Goal: Navigation & Orientation: Find specific page/section

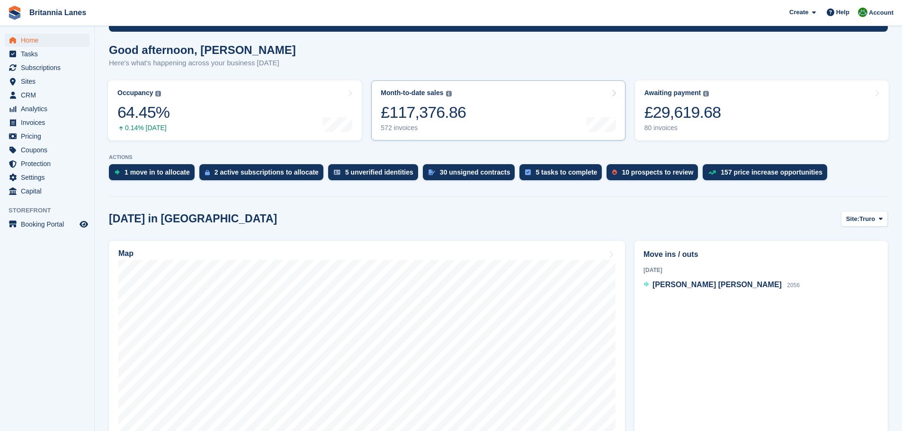
scroll to position [189, 0]
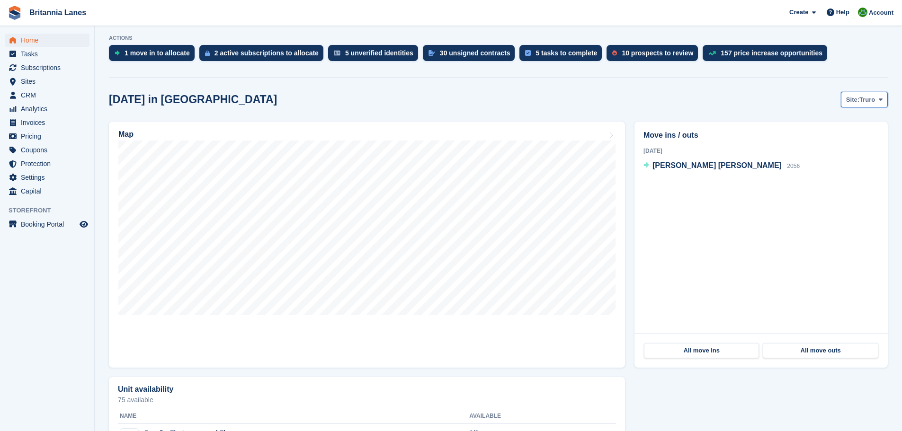
click at [875, 98] on span "Truro" at bounding box center [868, 99] width 16 height 9
click at [638, 120] on div "Move ins / outs 29 Aug 2025 Luke Anthony Shepherd 2056 All move ins All move ou…" at bounding box center [761, 245] width 263 height 256
click at [38, 79] on span "Sites" at bounding box center [49, 81] width 57 height 13
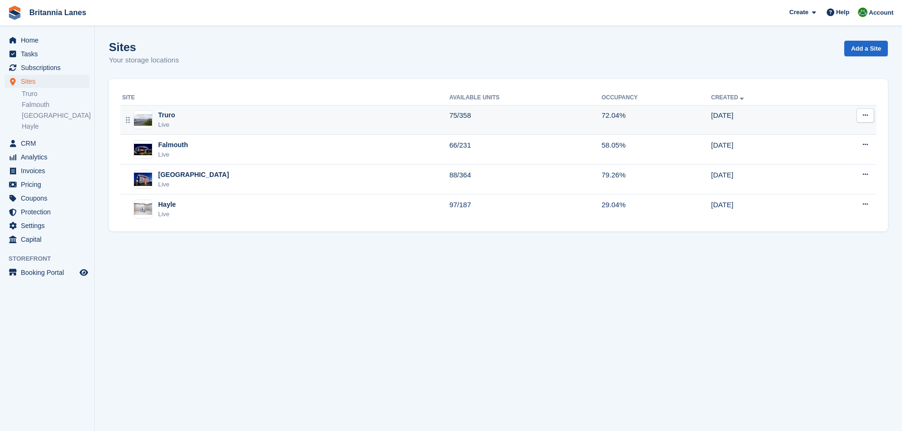
click at [209, 120] on div "Truro Live" at bounding box center [285, 119] width 327 height 19
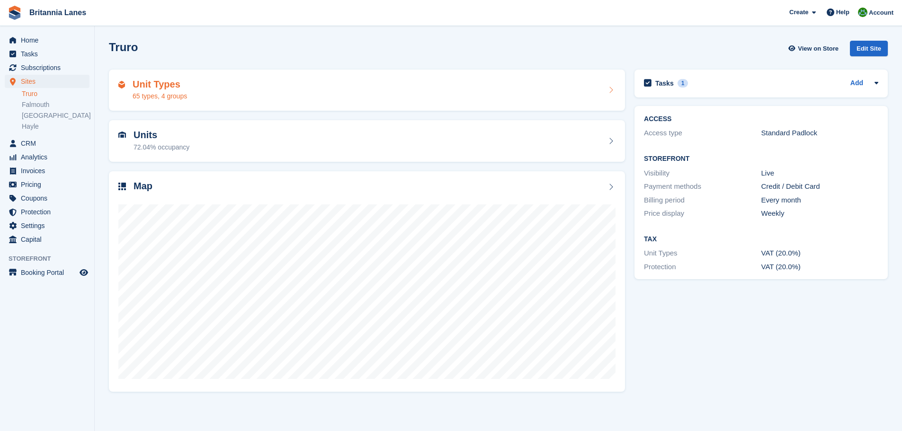
click at [266, 85] on div "Unit Types 65 types, 4 groups" at bounding box center [366, 90] width 497 height 23
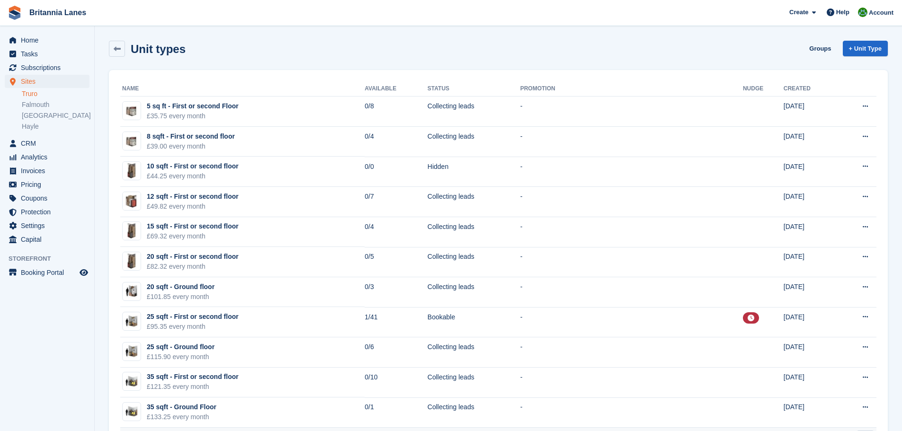
drag, startPoint x: 288, startPoint y: 323, endPoint x: 288, endPoint y: 252, distance: 71.5
drag, startPoint x: 285, startPoint y: 302, endPoint x: 302, endPoint y: 149, distance: 154.4
click at [45, 42] on span "Home" at bounding box center [49, 40] width 57 height 13
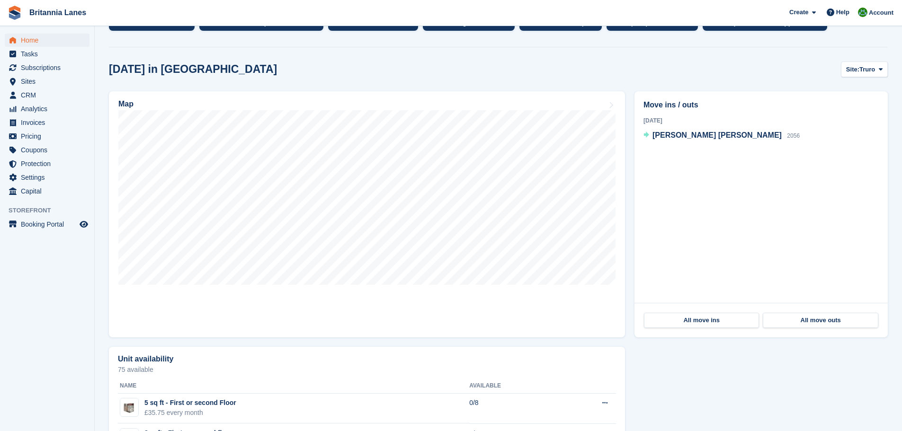
scroll to position [237, 0]
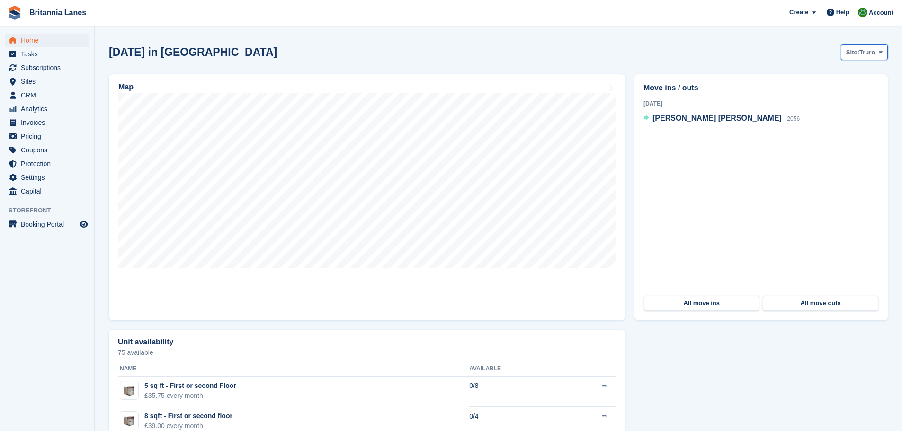
click at [854, 53] on span "Site:" at bounding box center [852, 52] width 13 height 9
click at [823, 93] on link "Falmouth" at bounding box center [841, 91] width 85 height 17
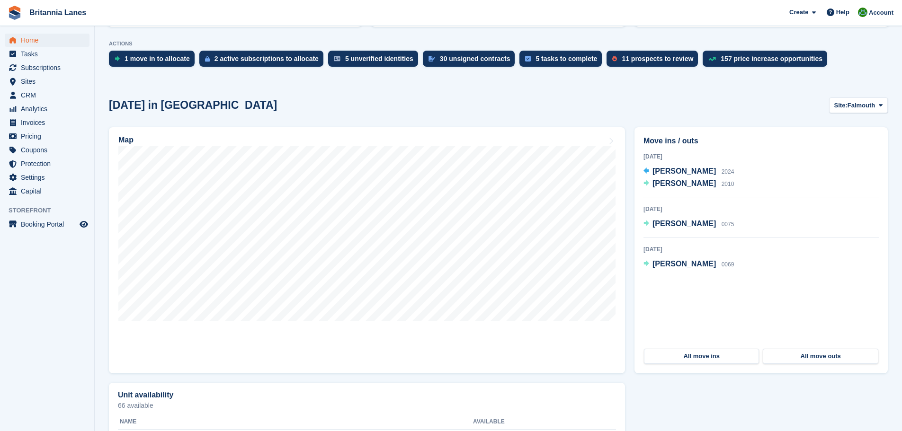
scroll to position [0, 0]
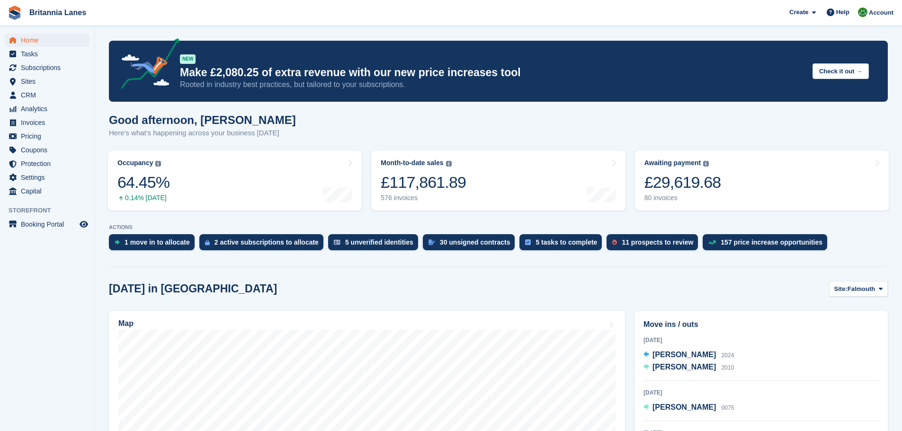
drag, startPoint x: 671, startPoint y: 296, endPoint x: 672, endPoint y: 217, distance: 78.6
